Goal: Transaction & Acquisition: Subscribe to service/newsletter

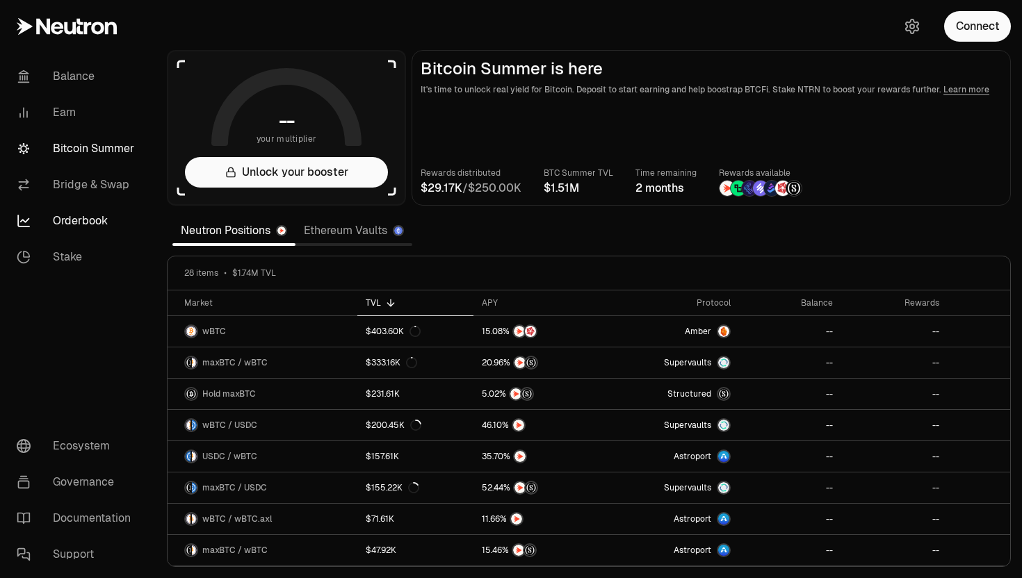
click at [72, 222] on link "Orderbook" at bounding box center [78, 221] width 145 height 36
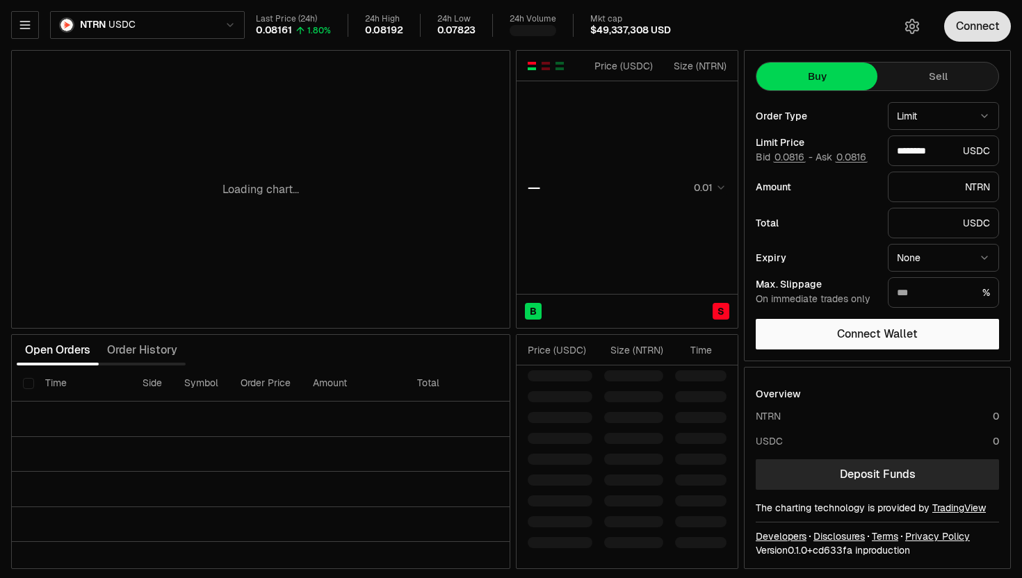
click at [981, 21] on button "Connect" at bounding box center [977, 26] width 67 height 31
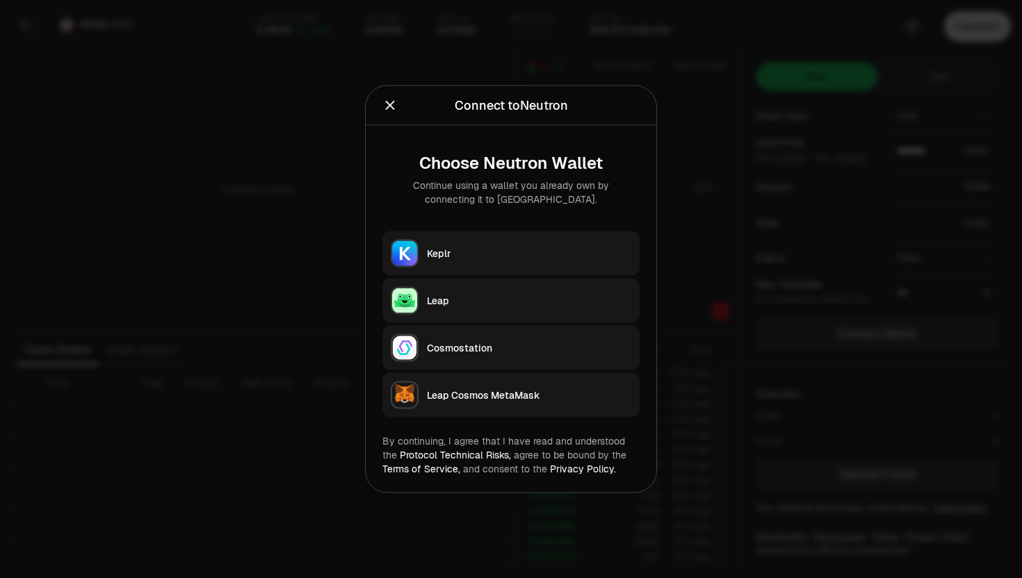
click at [440, 250] on div "Keplr" at bounding box center [529, 254] width 204 height 14
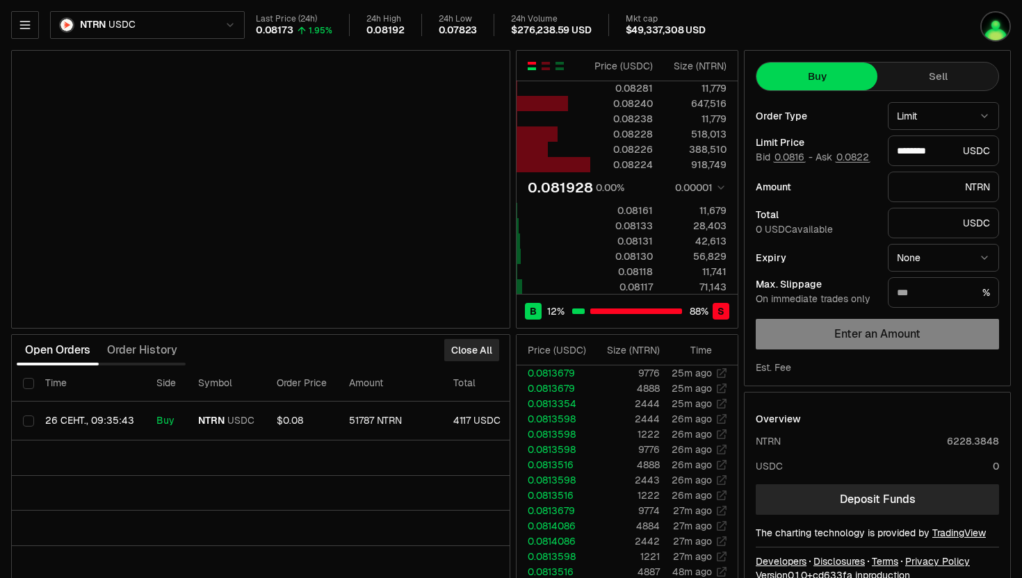
click at [915, 85] on button "Sell" at bounding box center [937, 77] width 121 height 28
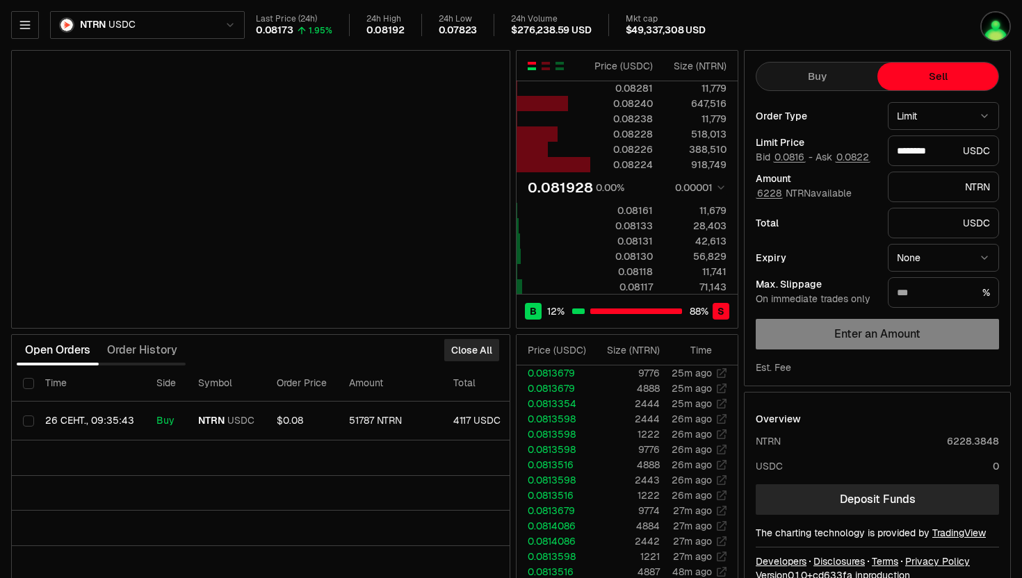
click at [835, 72] on button "Buy" at bounding box center [816, 77] width 121 height 28
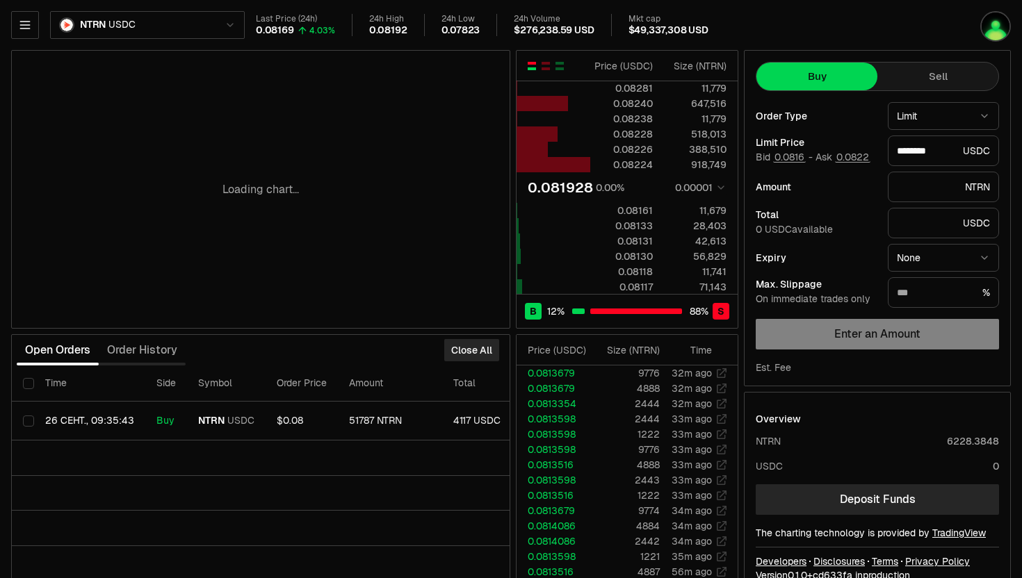
scroll to position [27, 0]
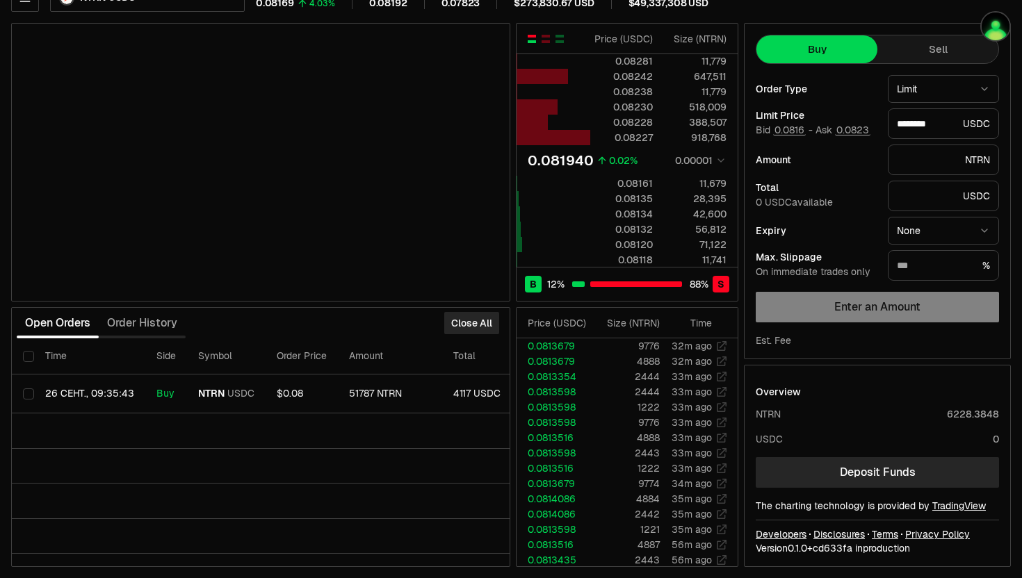
click at [929, 59] on button "Sell" at bounding box center [937, 49] width 121 height 28
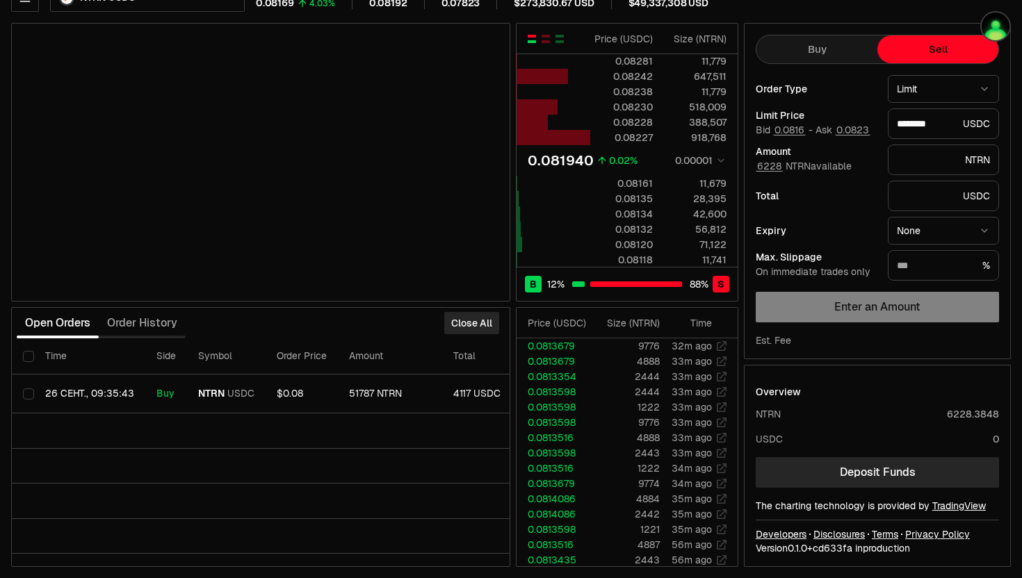
type input "********"
click at [824, 49] on button "Buy" at bounding box center [816, 49] width 121 height 28
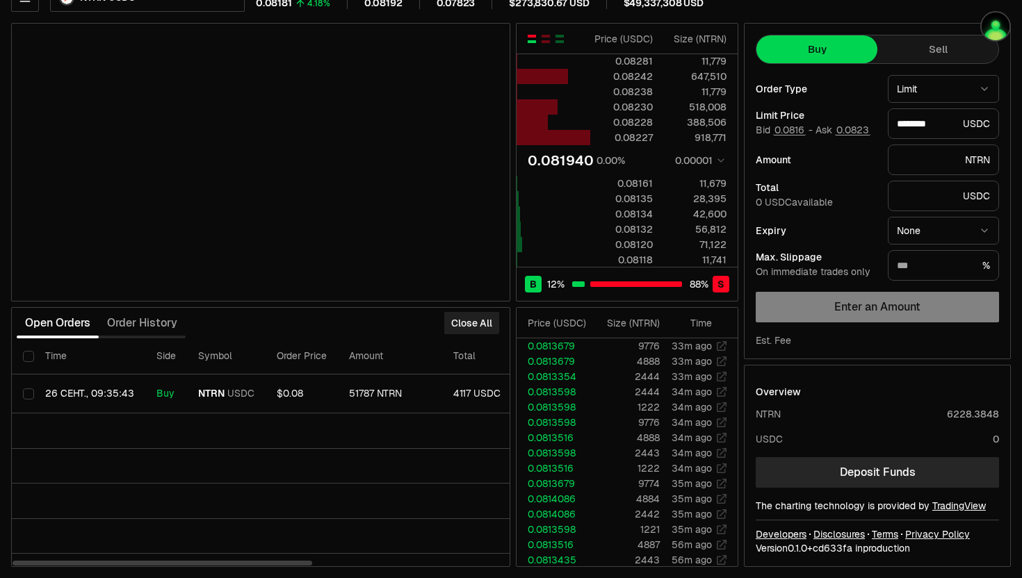
click at [463, 329] on button "Close All" at bounding box center [471, 323] width 55 height 22
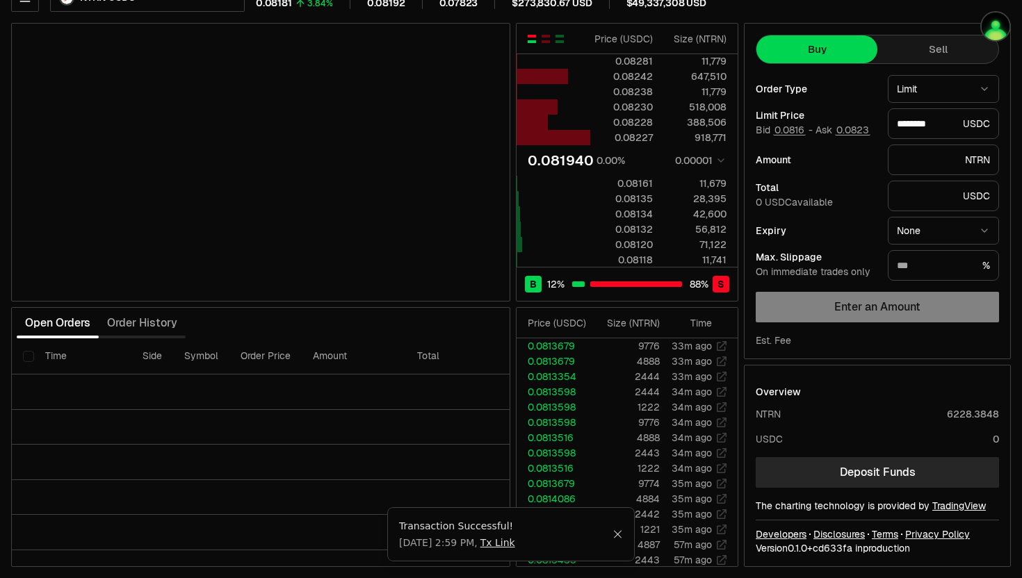
click at [906, 88] on html "Balance Earn Bitcoin Summer Bridge & Swap Orderbook Stake Ecosystem Governance …" at bounding box center [511, 275] width 1022 height 605
select select "******"
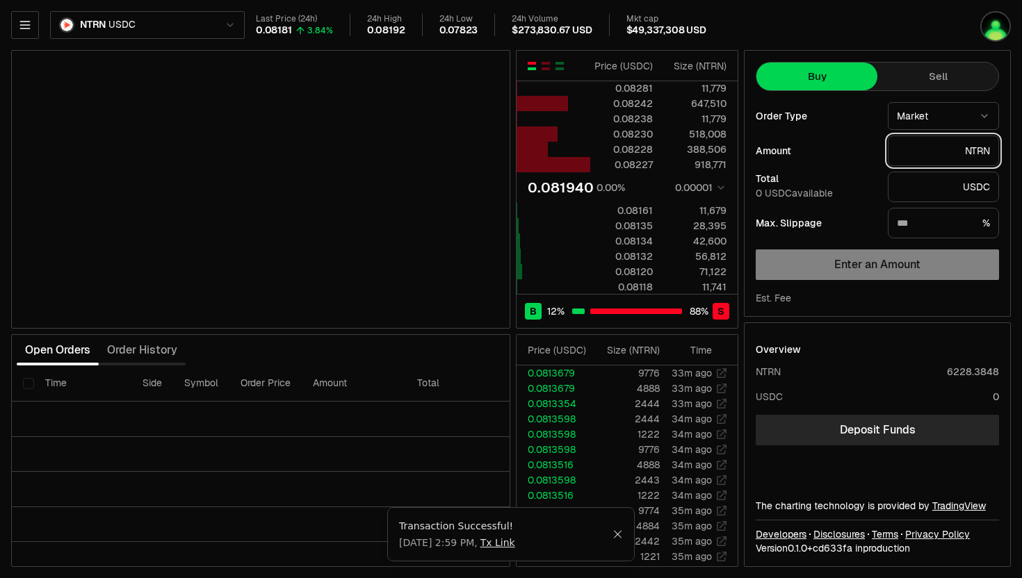
click at [920, 156] on input "text" at bounding box center [928, 151] width 63 height 14
click at [911, 182] on input "text" at bounding box center [927, 187] width 60 height 14
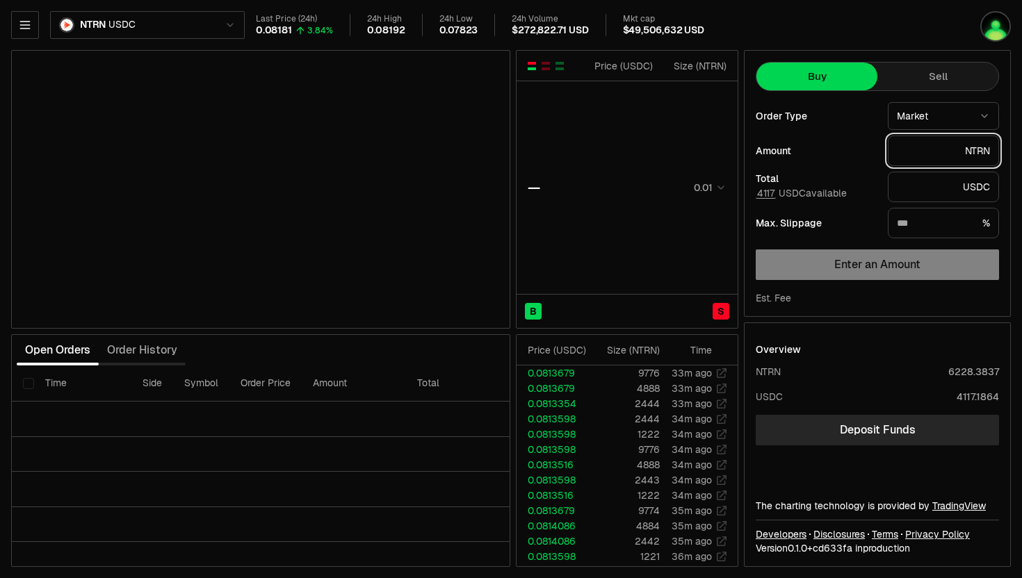
click at [942, 150] on input "text" at bounding box center [928, 151] width 63 height 14
click at [770, 198] on button "4117" at bounding box center [766, 193] width 20 height 11
type input "*"
type input "**********"
type input "*******"
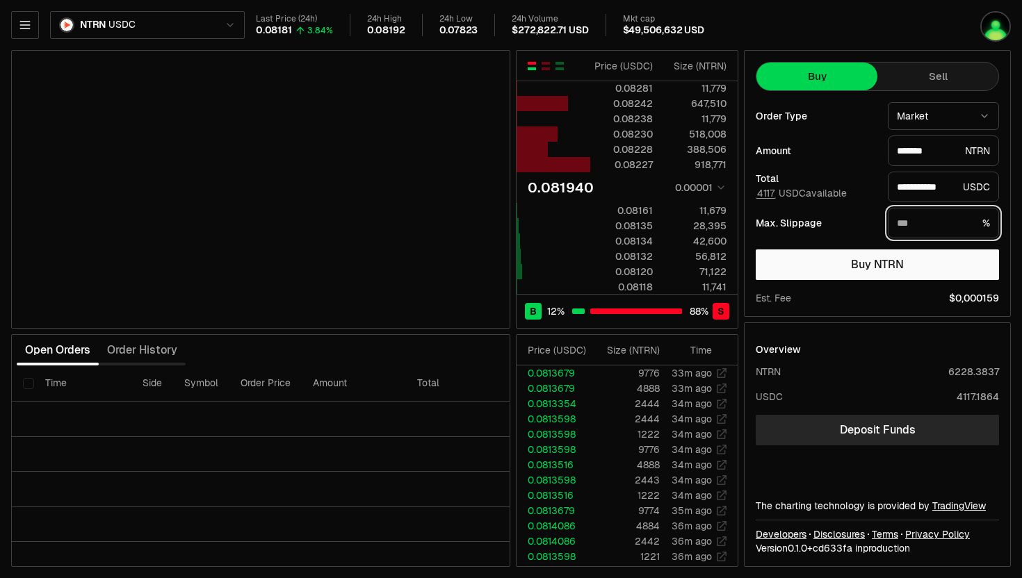
click at [927, 225] on input "text" at bounding box center [937, 223] width 80 height 14
click at [921, 222] on input "text" at bounding box center [937, 223] width 80 height 14
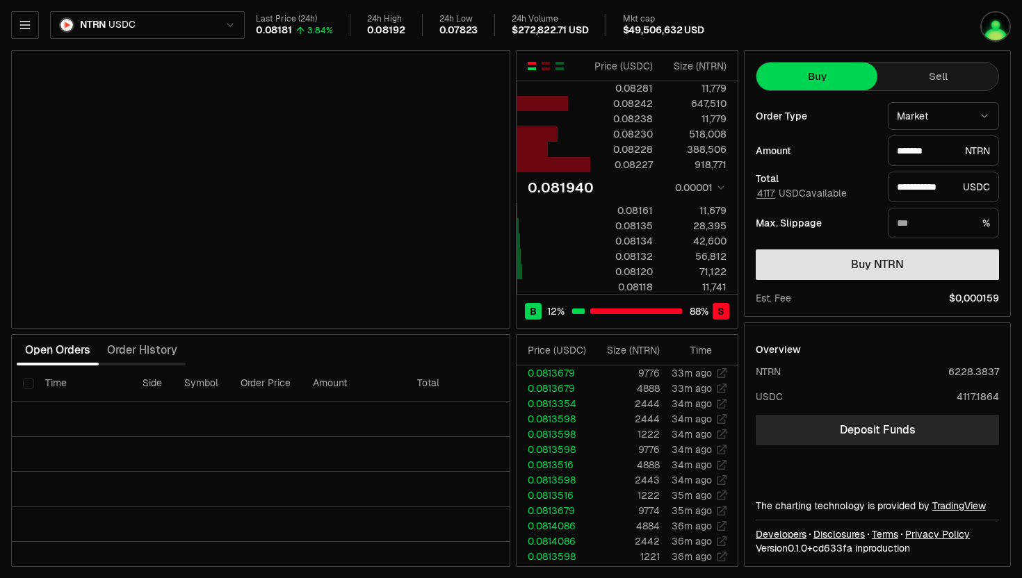
click at [858, 265] on button "Buy NTRN" at bounding box center [877, 265] width 243 height 31
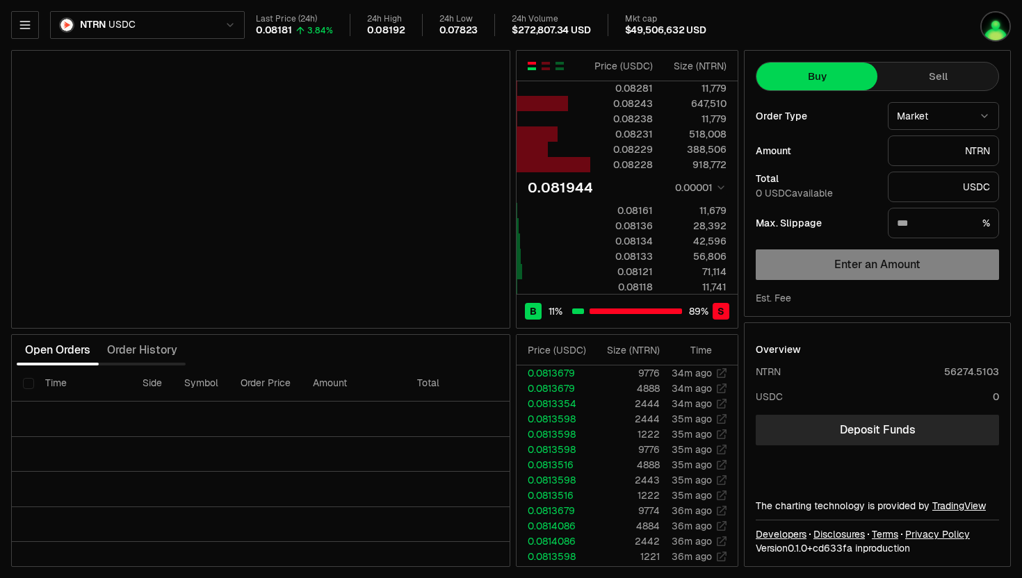
click at [922, 79] on button "Sell" at bounding box center [937, 77] width 121 height 28
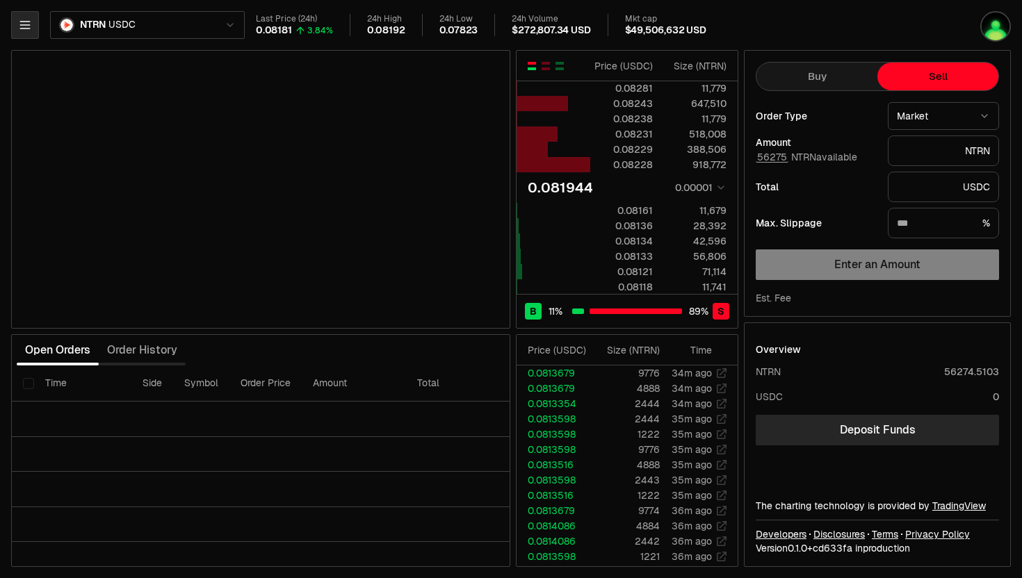
click at [22, 15] on button "button" at bounding box center [25, 25] width 28 height 28
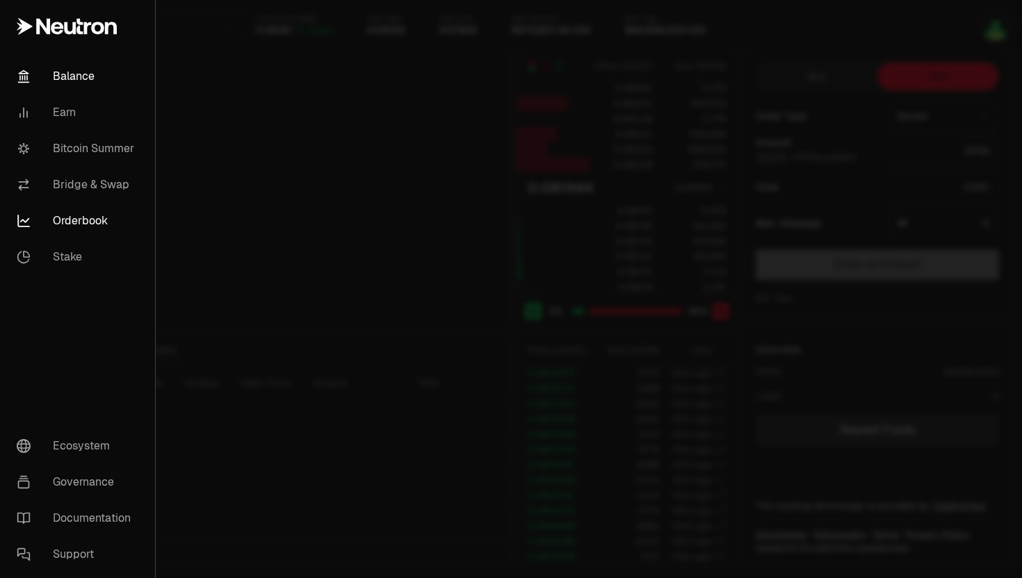
click at [74, 80] on link "Balance" at bounding box center [78, 76] width 144 height 36
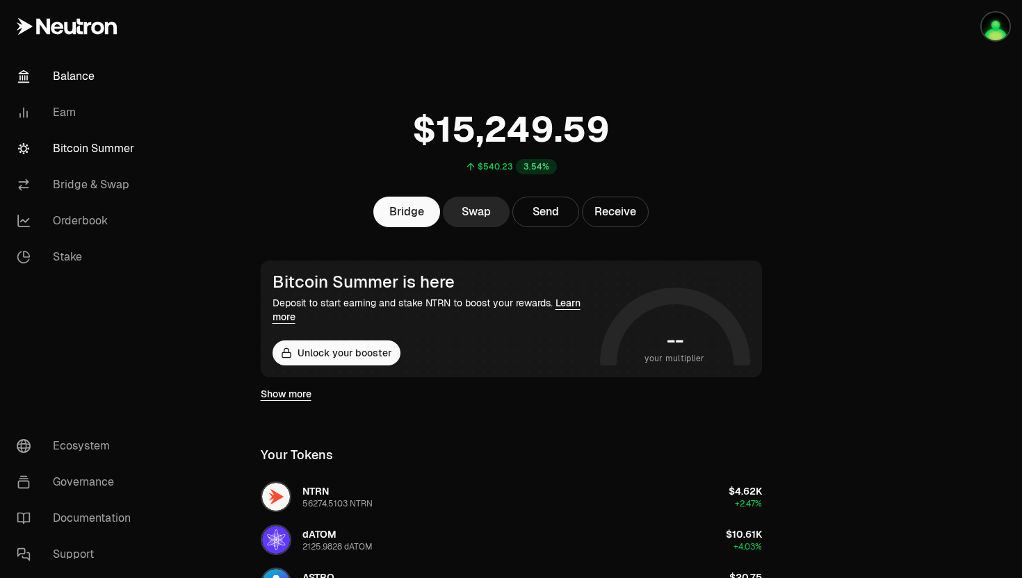
click at [73, 153] on link "Bitcoin Summer" at bounding box center [78, 149] width 145 height 36
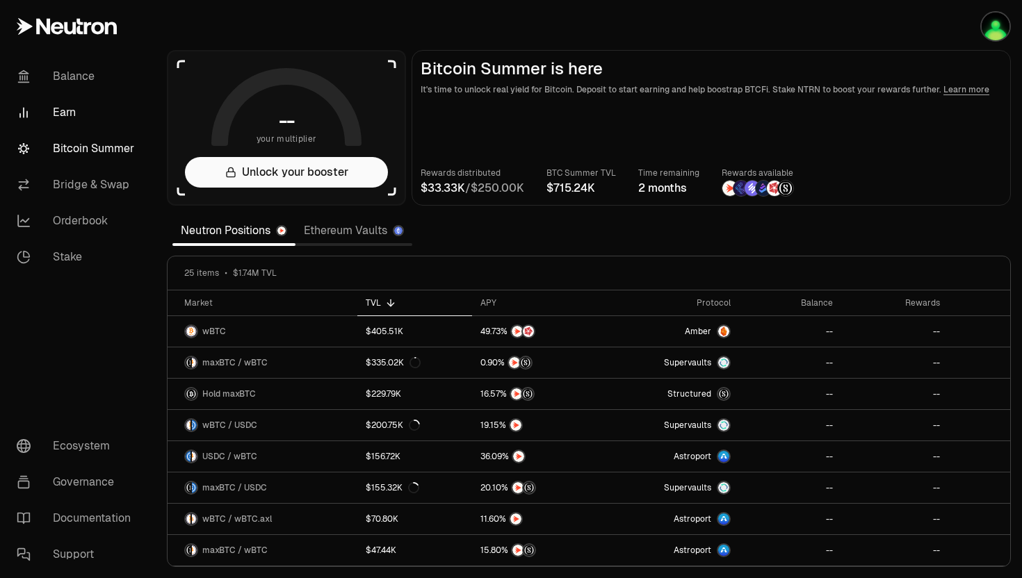
click at [67, 114] on link "Earn" at bounding box center [78, 113] width 145 height 36
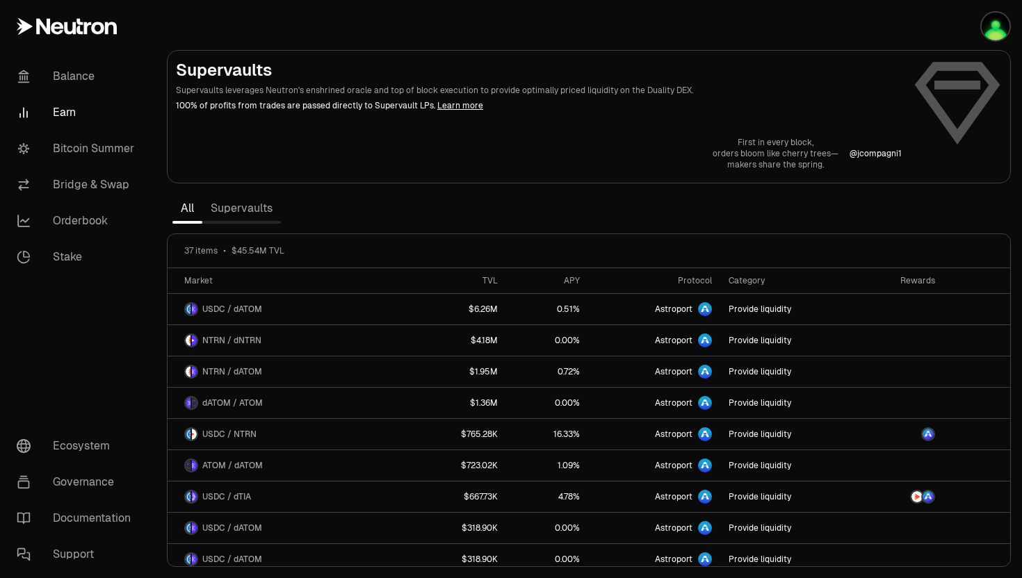
click at [230, 209] on link "Supervaults" at bounding box center [241, 209] width 79 height 28
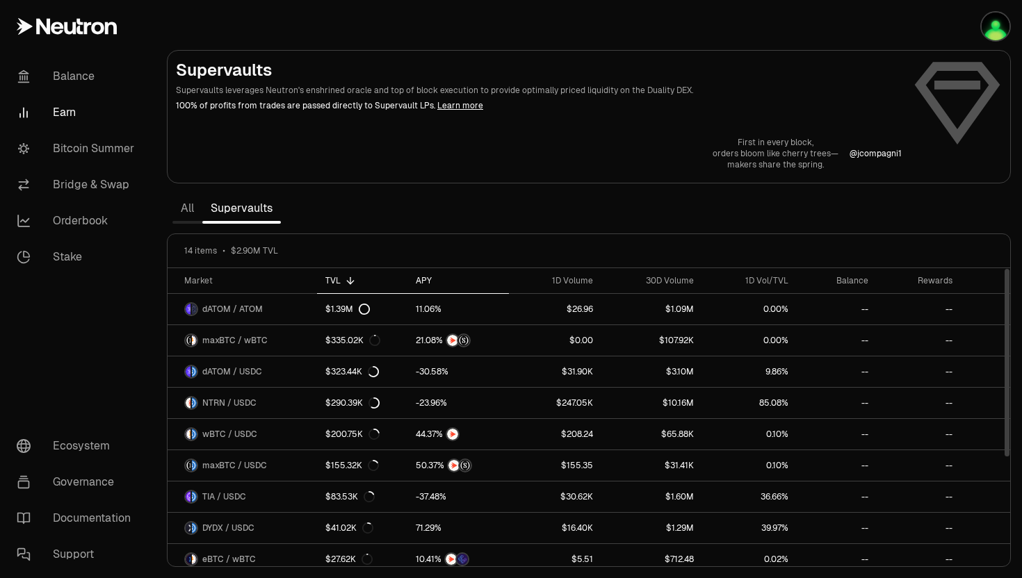
click at [424, 281] on div "APY" at bounding box center [458, 280] width 85 height 11
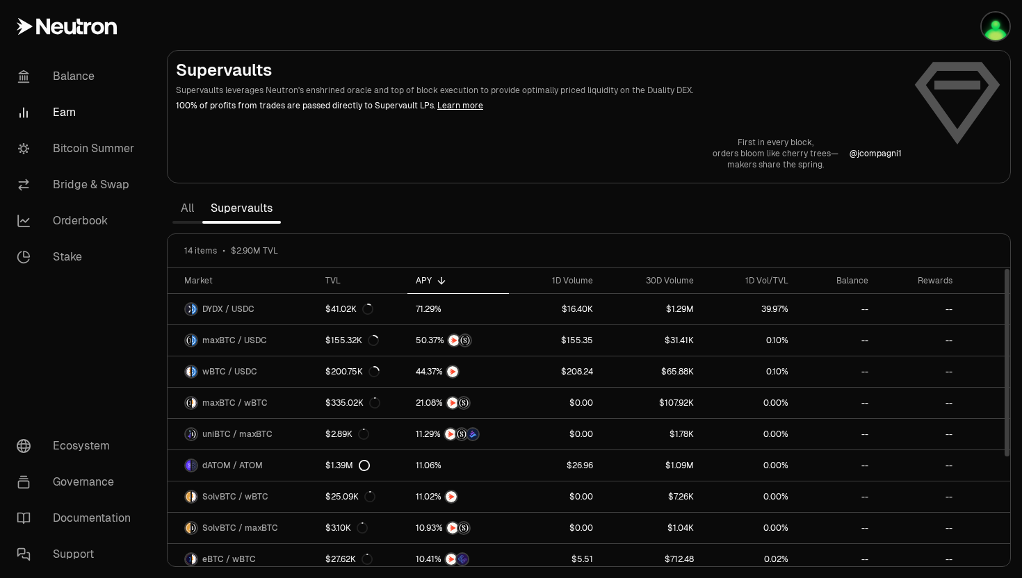
click at [424, 281] on div "APY" at bounding box center [458, 280] width 85 height 11
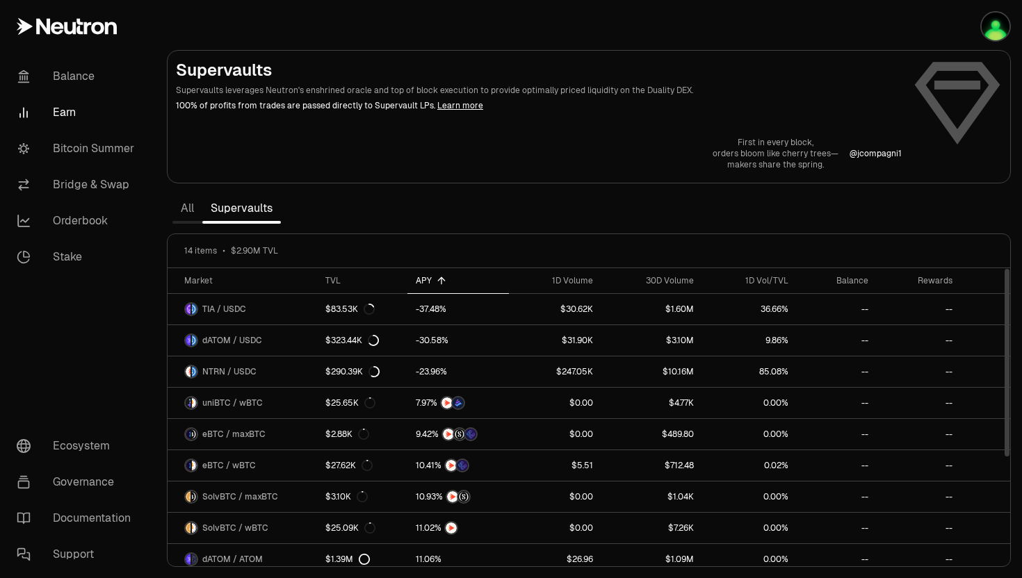
click at [427, 280] on div "APY" at bounding box center [458, 280] width 85 height 11
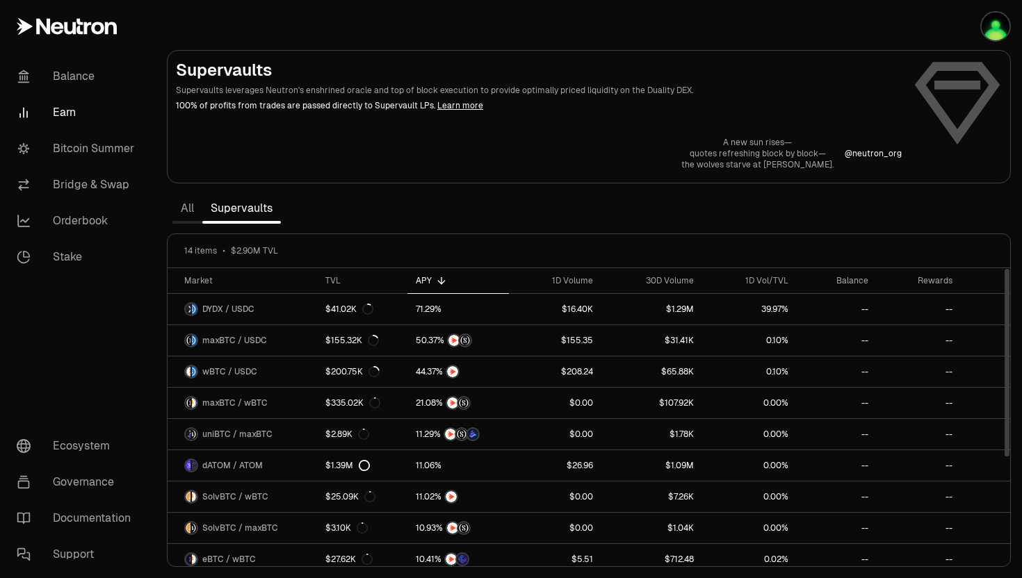
click at [436, 278] on icon at bounding box center [441, 280] width 11 height 11
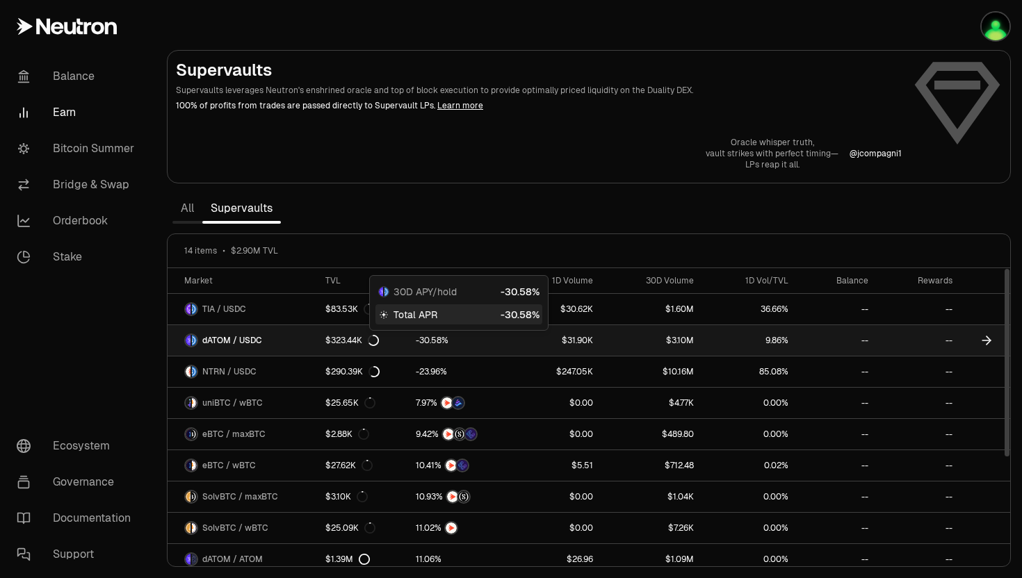
click at [415, 341] on span "0 1 2 3 4 5 6 7 8 9 0 1 2 3 4 5 6 7 8 9 . 0 1 2 3 4 5 6 7 8 9 0 1 2 3 4 5 6 7 8…" at bounding box center [430, 340] width 31 height 13
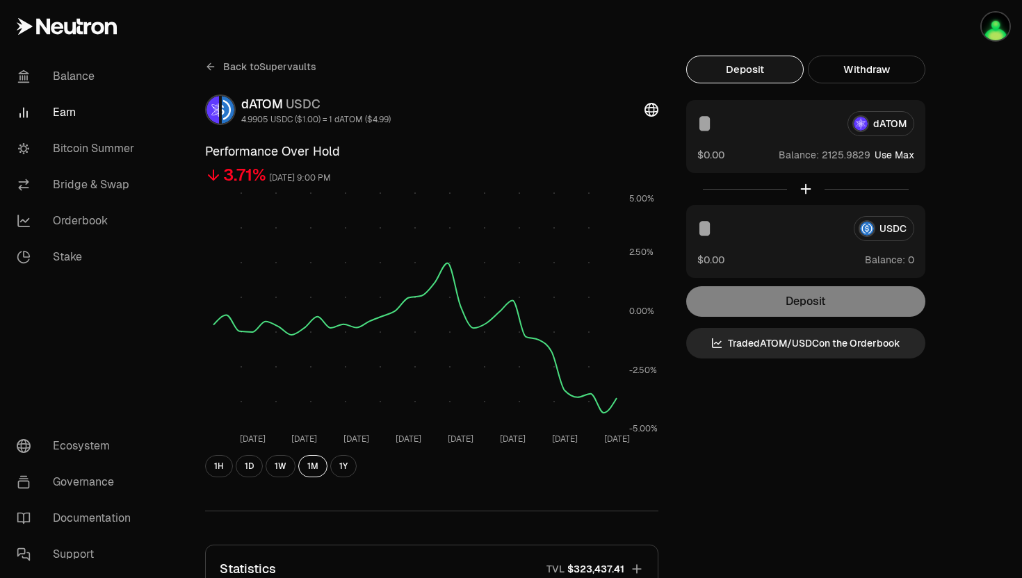
click at [897, 155] on button "Use Max" at bounding box center [894, 155] width 40 height 14
type input "**********"
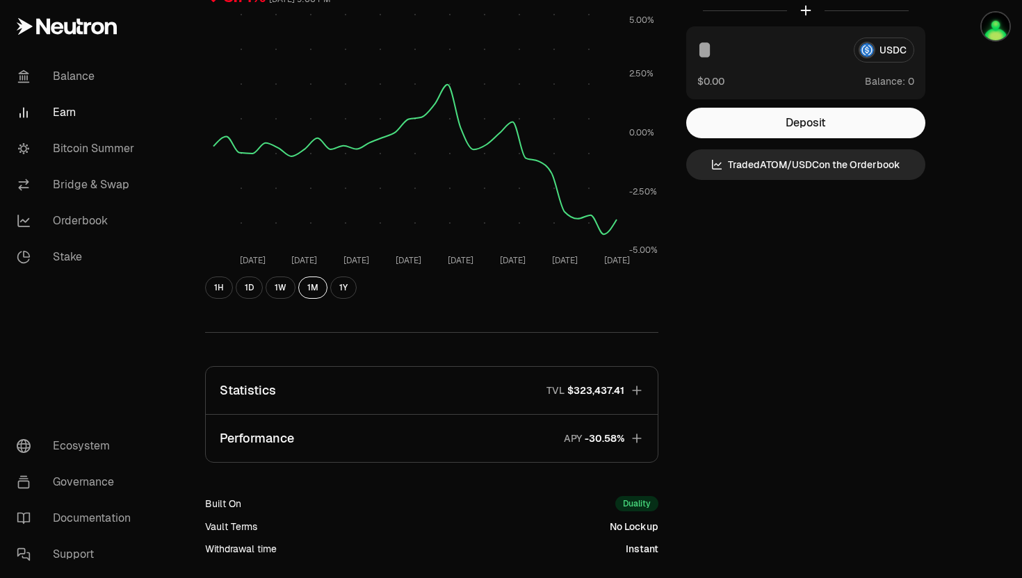
scroll to position [83, 0]
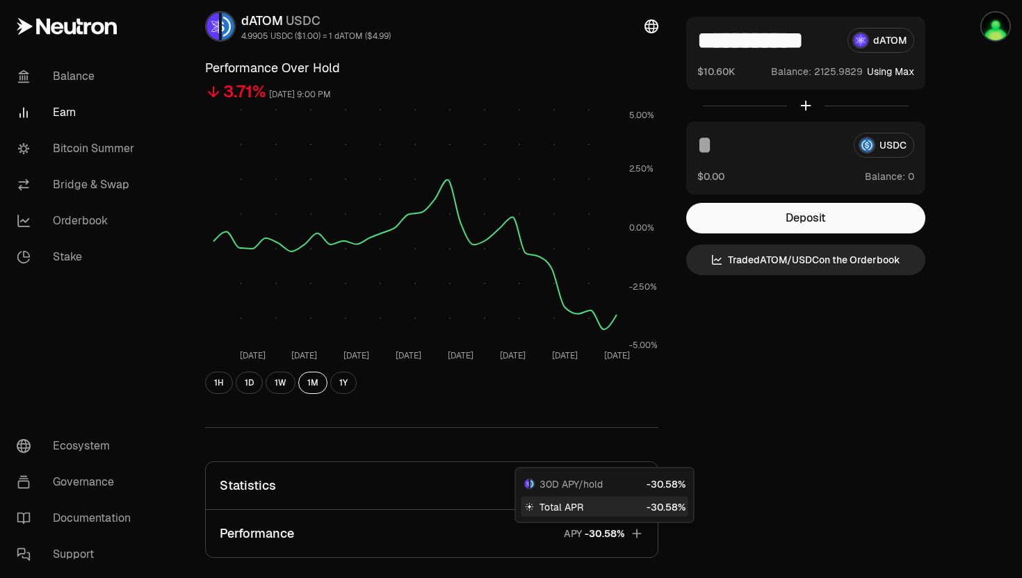
click at [617, 534] on span "%" at bounding box center [621, 534] width 8 height 10
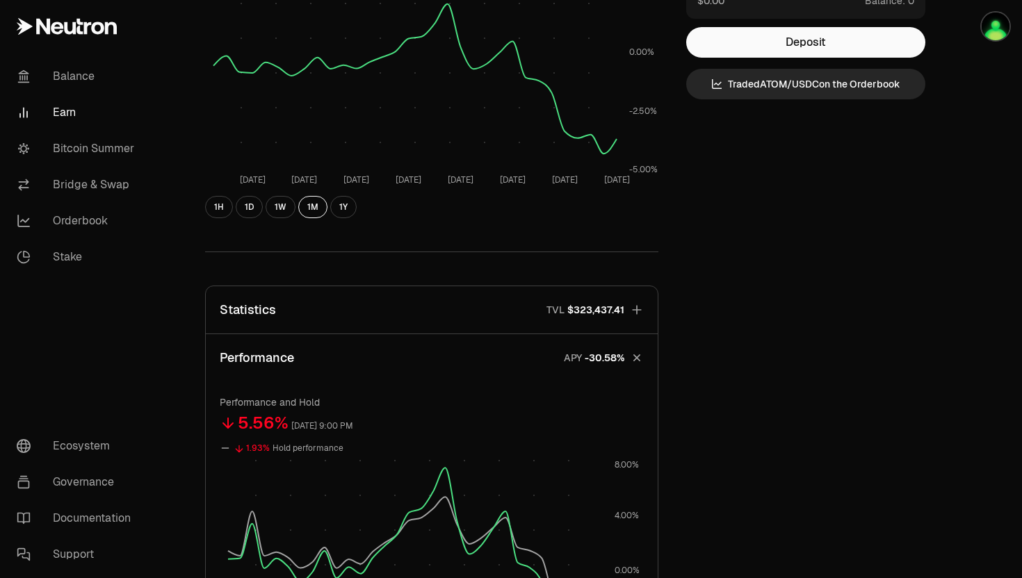
scroll to position [0, 0]
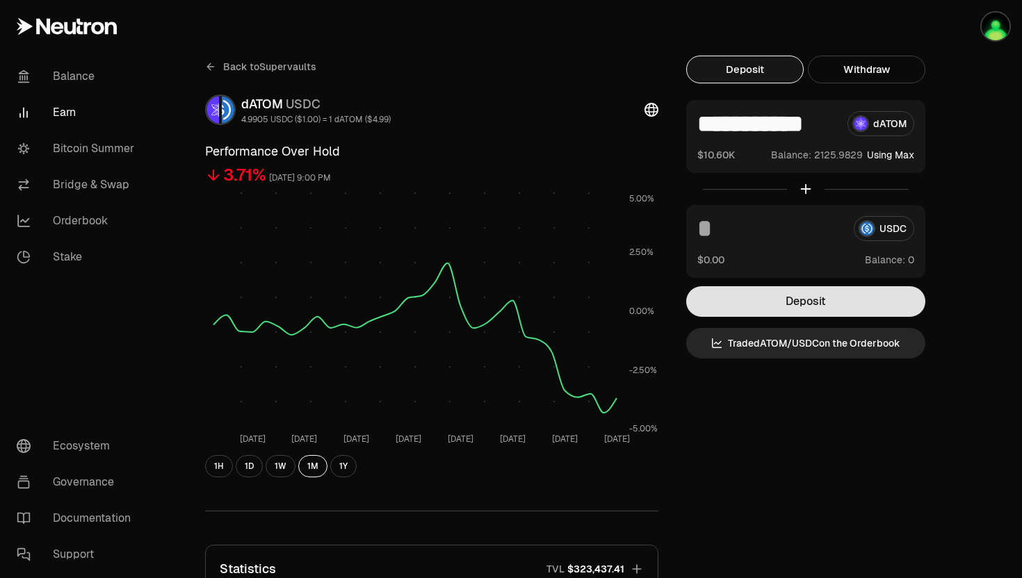
click at [772, 298] on button "Deposit" at bounding box center [805, 301] width 239 height 31
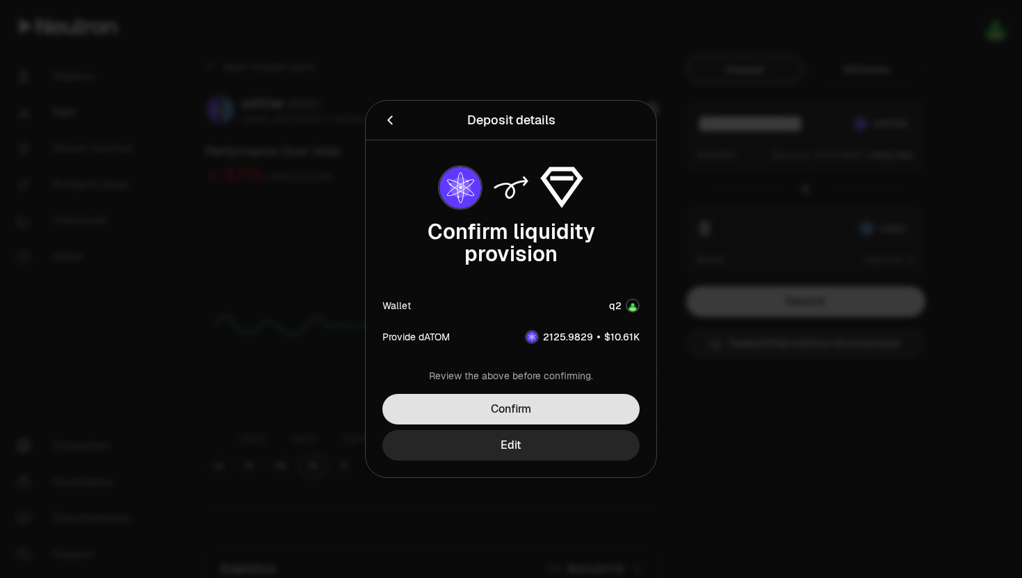
click at [537, 407] on button "Confirm" at bounding box center [510, 409] width 257 height 31
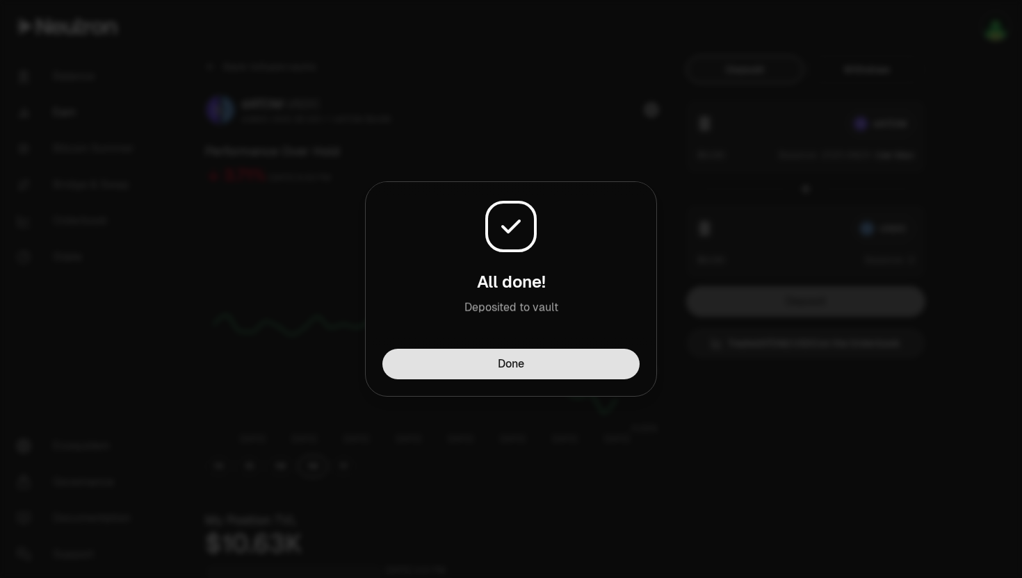
click at [558, 352] on button "Done" at bounding box center [510, 364] width 257 height 31
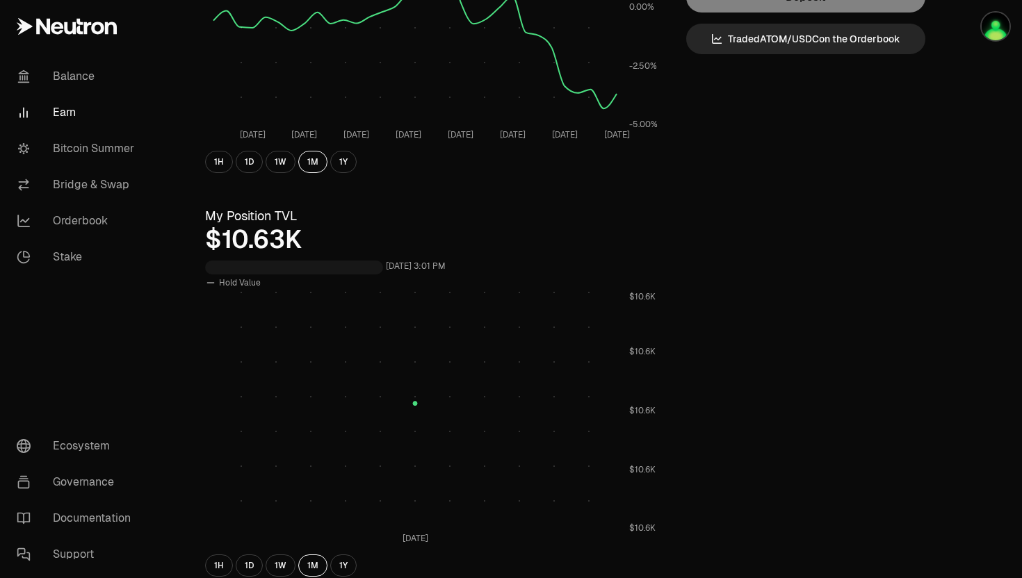
scroll to position [336, 0]
